Goal: Obtain resource: Obtain resource

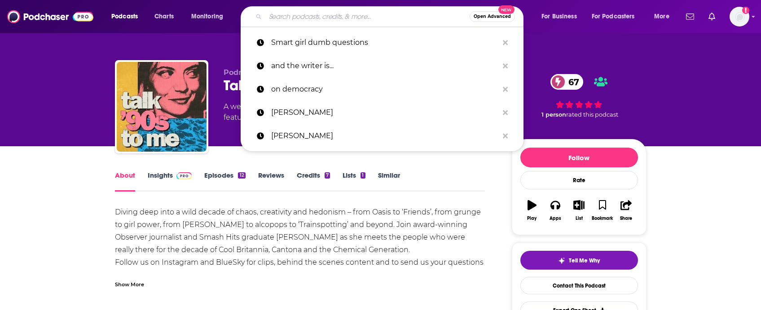
click at [338, 18] on input "Search podcasts, credits, & more..." at bounding box center [367, 16] width 204 height 14
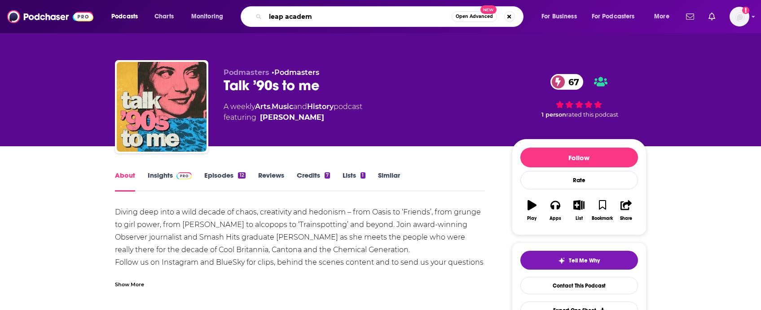
type input "leap academy"
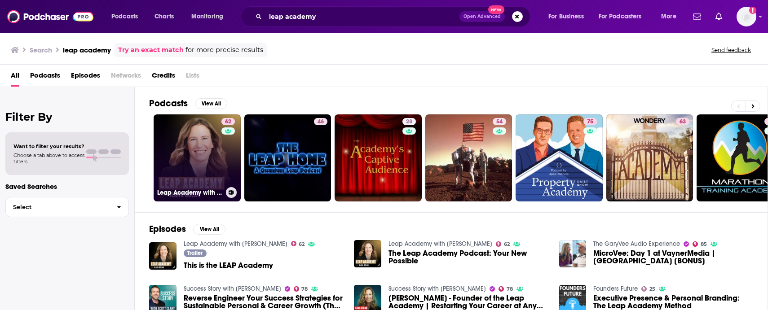
click at [186, 166] on link "62 Leap Academy with [PERSON_NAME]" at bounding box center [197, 158] width 87 height 87
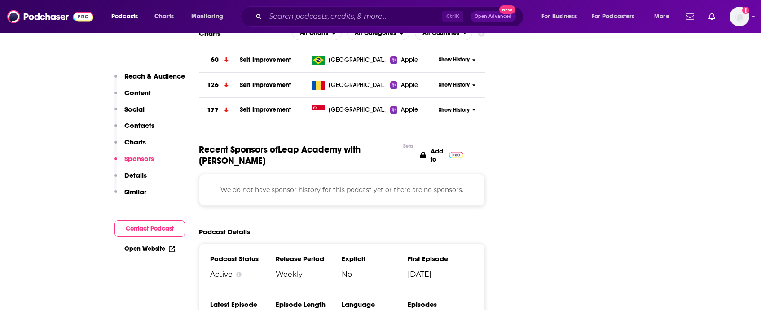
scroll to position [988, 0]
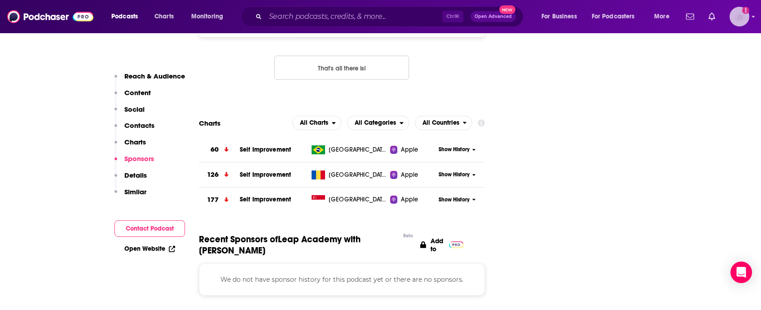
click at [745, 18] on img "Logged in as evankrask" at bounding box center [740, 17] width 20 height 20
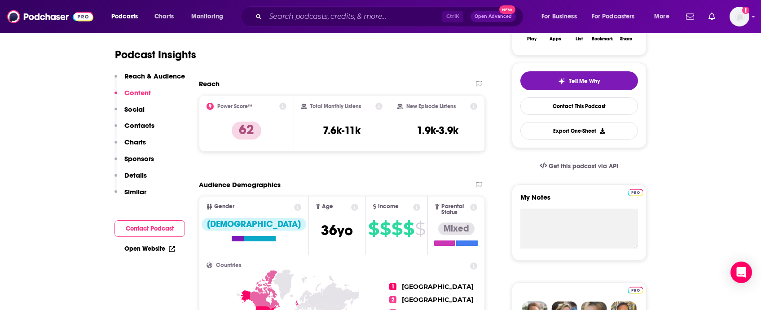
scroll to position [90, 0]
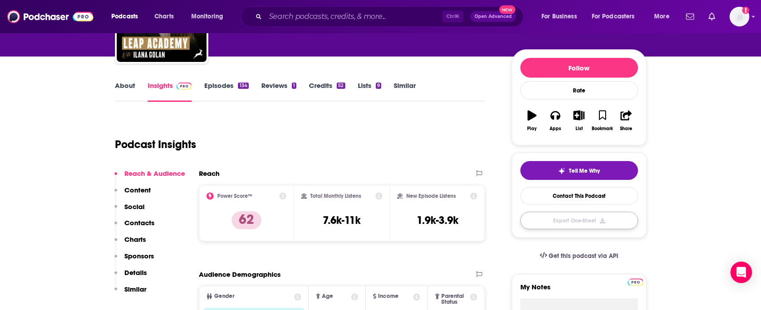
click at [588, 218] on button "Export One-Sheet" at bounding box center [580, 221] width 118 height 18
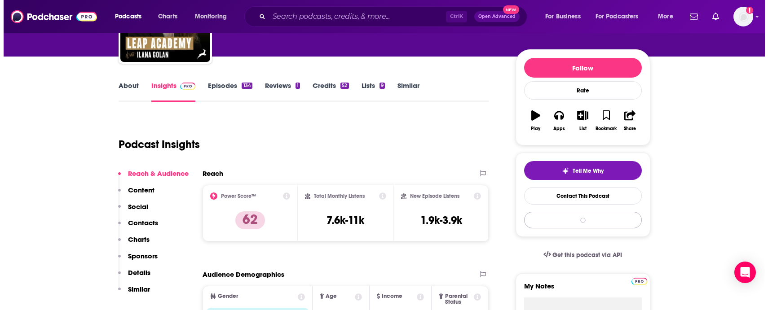
scroll to position [0, 0]
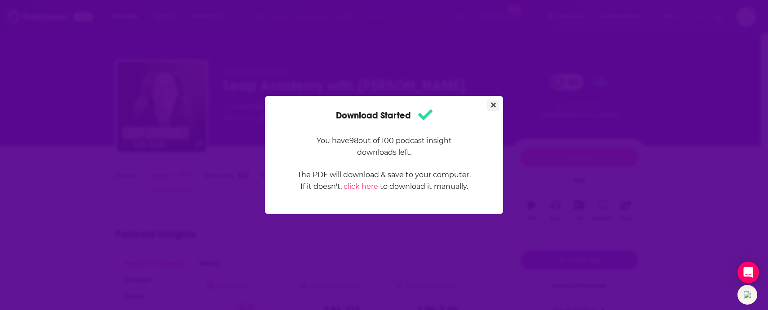
click at [494, 105] on icon "Close" at bounding box center [493, 105] width 5 height 5
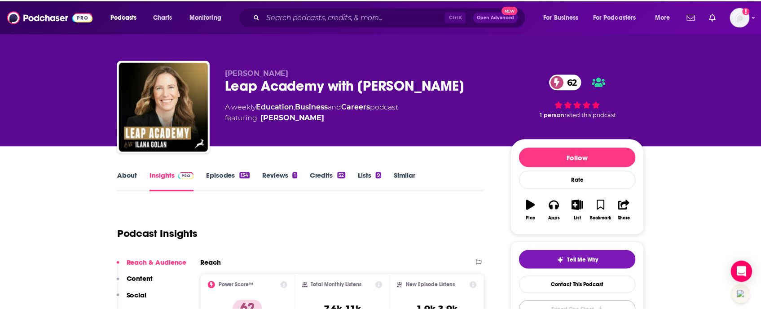
scroll to position [9, 0]
